Goal: Task Accomplishment & Management: Manage account settings

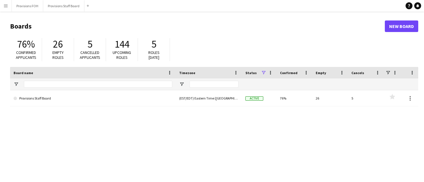
click at [2, 5] on button "Menu" at bounding box center [6, 6] width 12 height 12
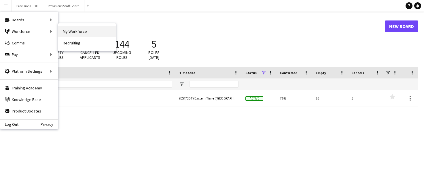
click at [79, 31] on link "My Workforce" at bounding box center [87, 32] width 58 height 12
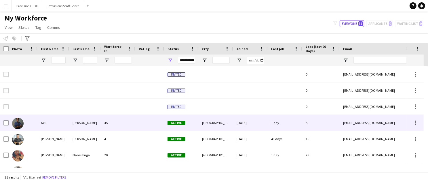
click at [40, 123] on div "Akil" at bounding box center [53, 123] width 32 height 16
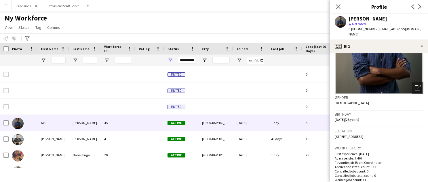
scroll to position [61, 0]
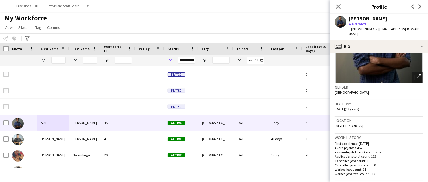
click at [282, 33] on div "Notify workforce Add to tag Select at least one crew to tag him or her. Advance…" at bounding box center [214, 37] width 428 height 9
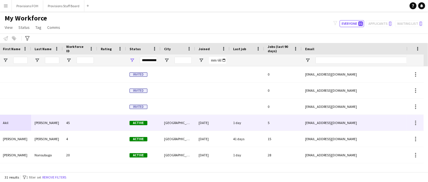
scroll to position [0, 0]
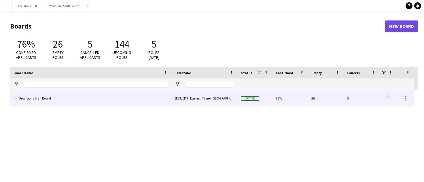
click at [37, 102] on link "Provisions Staff Board" at bounding box center [91, 98] width 154 height 16
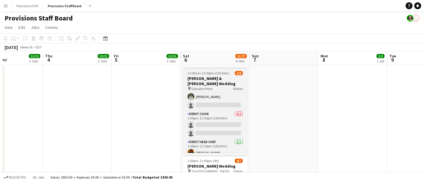
click at [226, 77] on h3 "[PERSON_NAME] & [PERSON_NAME] Wedding" at bounding box center [215, 81] width 64 height 10
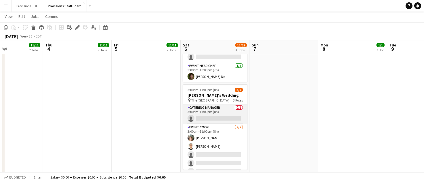
click at [206, 117] on app-card-role "Catering Manager 0/1 3:00pm-11:00pm (8h) single-neutral-actions" at bounding box center [215, 114] width 64 height 20
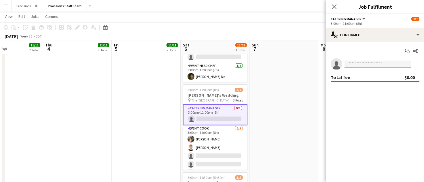
click at [364, 63] on input at bounding box center [377, 63] width 67 height 7
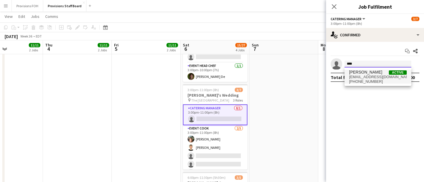
type input "****"
click at [364, 75] on span "[EMAIL_ADDRESS][DOMAIN_NAME]" at bounding box center [378, 77] width 58 height 5
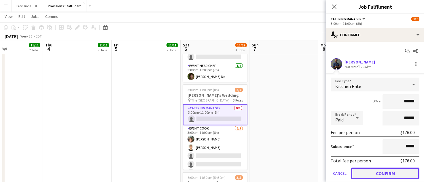
click at [376, 174] on button "Confirm" at bounding box center [385, 173] width 68 height 12
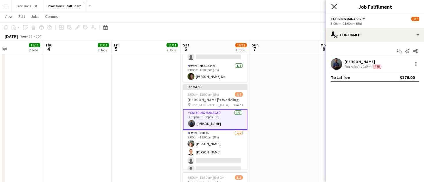
click at [335, 7] on icon "Close pop-in" at bounding box center [333, 6] width 5 height 5
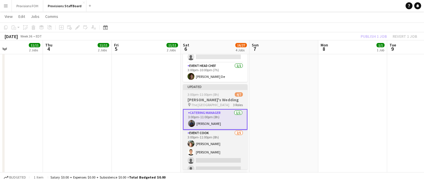
click at [222, 96] on div "3:00pm-11:00pm (8h) 4/7" at bounding box center [215, 94] width 64 height 4
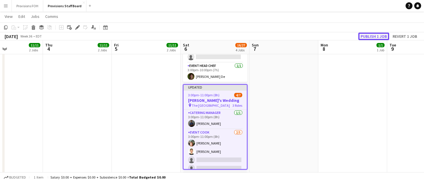
click at [365, 36] on button "Publish 1 job" at bounding box center [373, 36] width 31 height 7
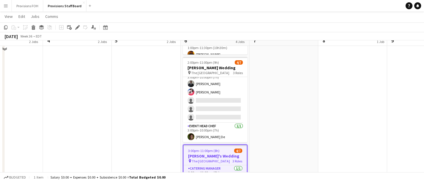
scroll to position [88, 0]
